Goal: Task Accomplishment & Management: Manage account settings

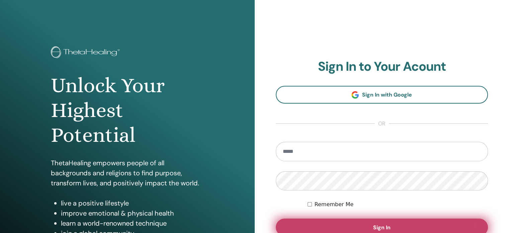
type input "**********"
drag, startPoint x: 362, startPoint y: 228, endPoint x: 371, endPoint y: 224, distance: 9.9
click at [363, 228] on button "Sign In" at bounding box center [382, 226] width 213 height 17
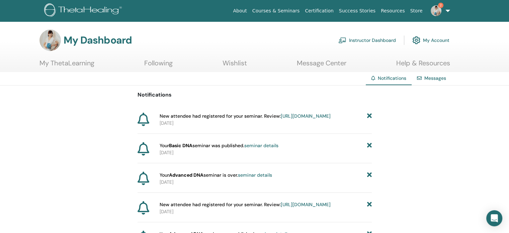
click at [281, 119] on link "https://member.thetahealing.com/instructor/seminar/376458/attendees" at bounding box center [306, 116] width 50 height 6
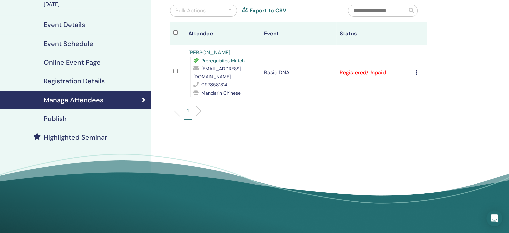
scroll to position [67, 0]
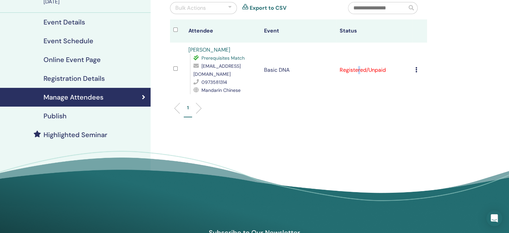
click at [357, 65] on td "Registered/Unpaid" at bounding box center [374, 70] width 76 height 55
click at [416, 135] on div "Manage Attendees Bulk Actions Export to CSV Attendee Event Status Q Lee Prerequ…" at bounding box center [320, 85] width 339 height 263
click at [416, 67] on icon at bounding box center [416, 69] width 2 height 5
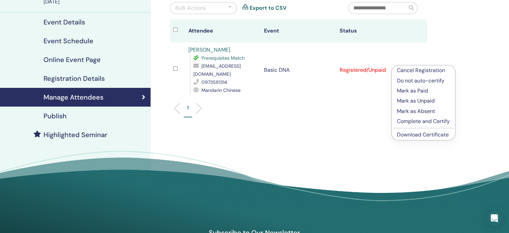
click at [415, 91] on p "Mark as Paid" at bounding box center [423, 91] width 53 height 8
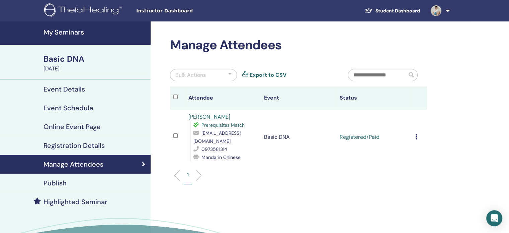
click at [173, 130] on td at bounding box center [177, 136] width 15 height 55
click at [417, 133] on div "Cancel Registration Do not auto-certify Mark as Paid Mark as Unpaid Mark as Abs…" at bounding box center [419, 137] width 8 height 8
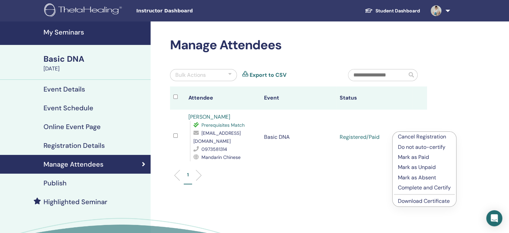
click at [422, 156] on p "Mark as Paid" at bounding box center [424, 157] width 53 height 8
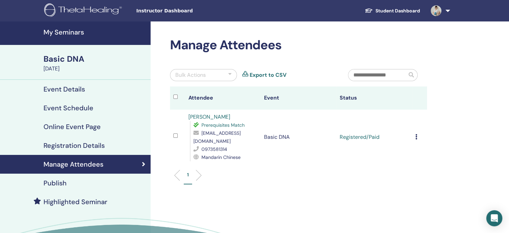
click at [416, 135] on icon at bounding box center [416, 136] width 2 height 5
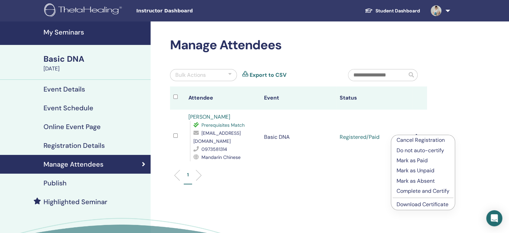
click at [415, 188] on p "Complete and Certify" at bounding box center [423, 191] width 53 height 8
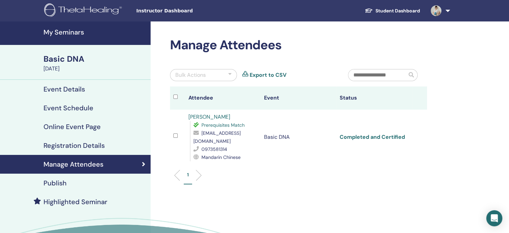
click at [374, 133] on link "Completed and Certified" at bounding box center [372, 136] width 65 height 7
click at [80, 164] on h4 "Manage Attendees" at bounding box center [74, 164] width 60 height 8
